Goal: Task Accomplishment & Management: Use online tool/utility

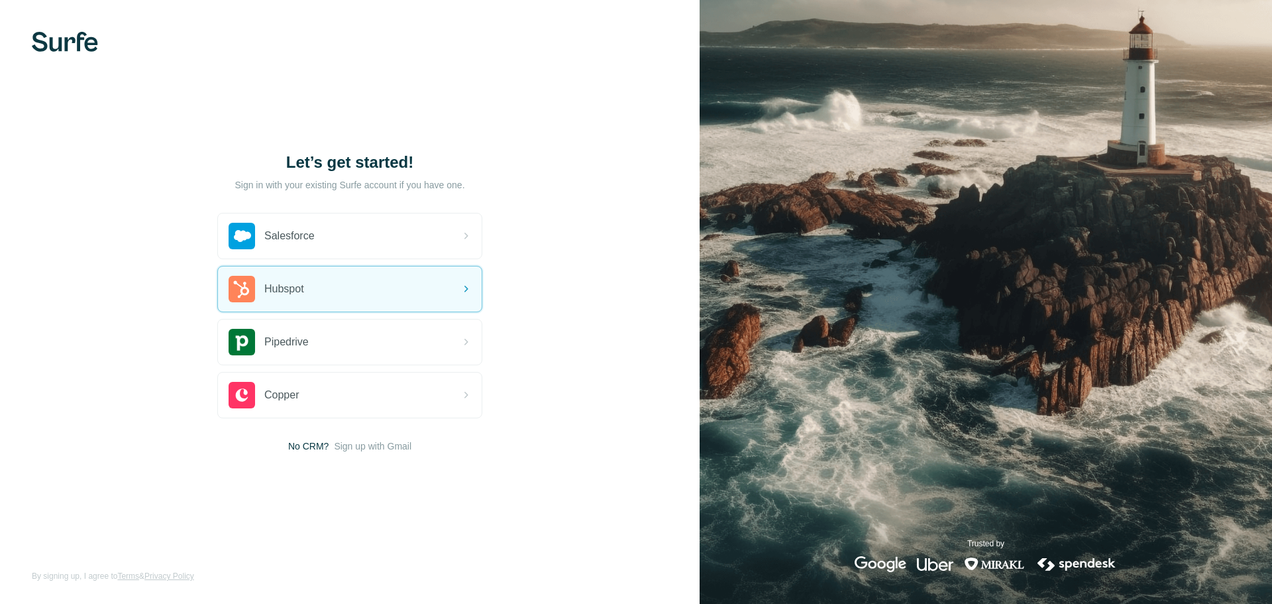
click at [333, 286] on div "Hubspot" at bounding box center [350, 288] width 264 height 45
